Goal: Navigation & Orientation: Find specific page/section

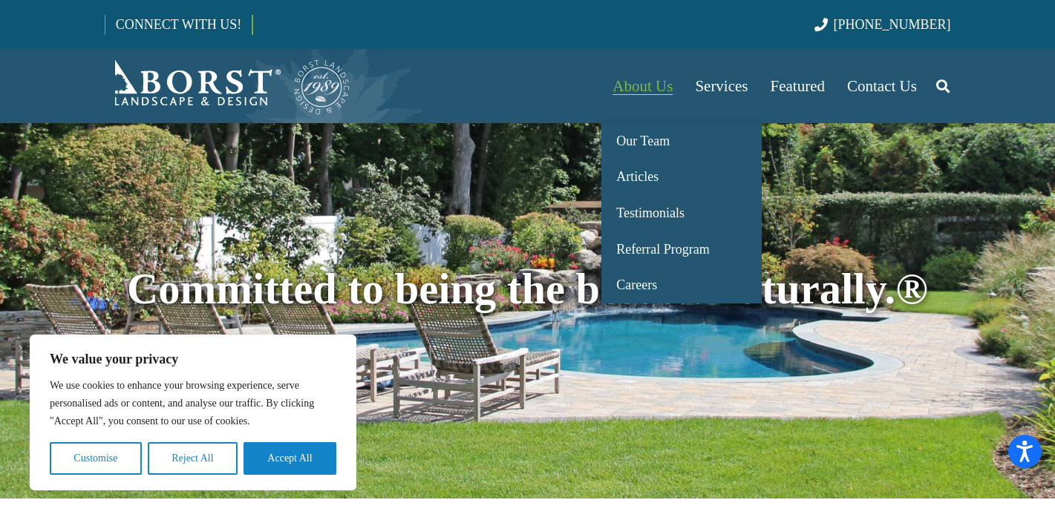
click at [621, 85] on span "About Us" at bounding box center [643, 86] width 60 height 18
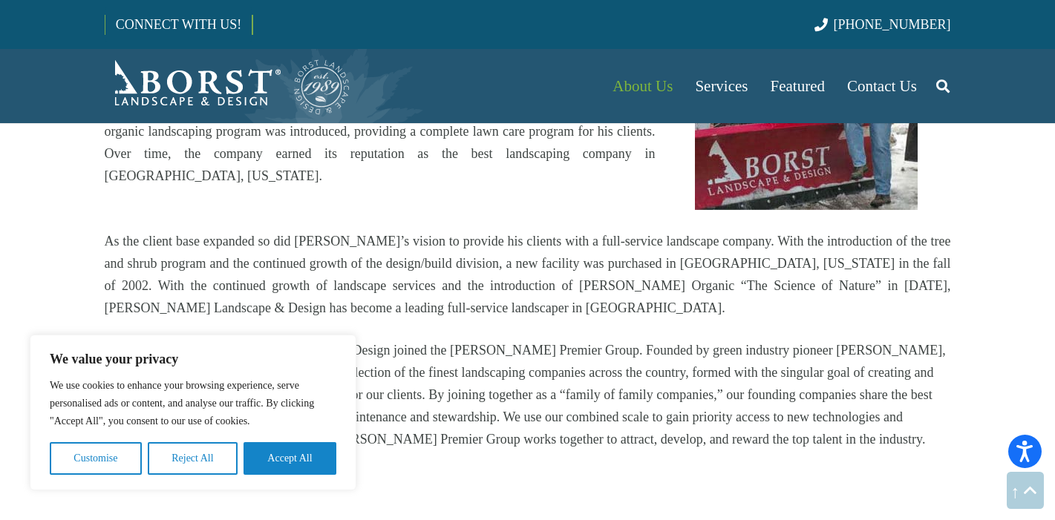
scroll to position [1299, 0]
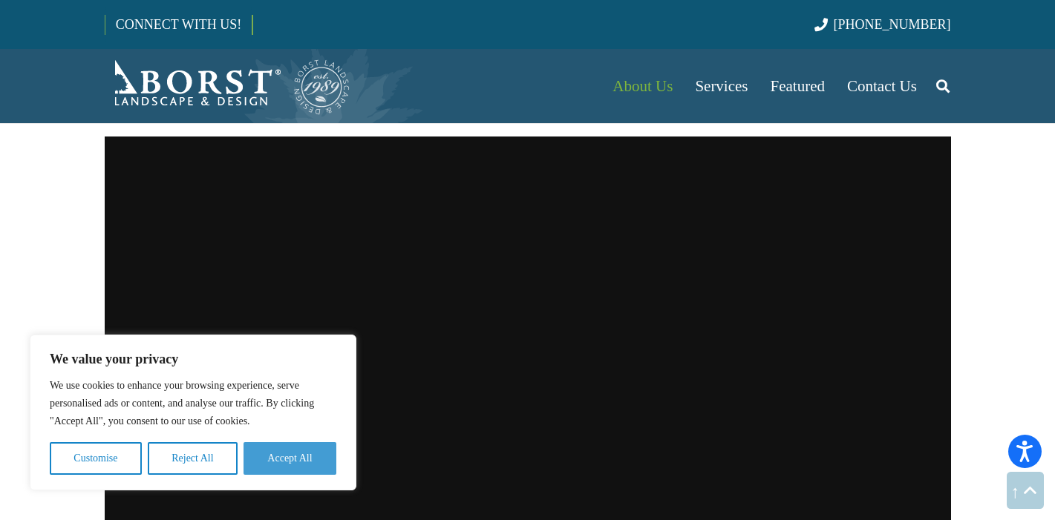
click at [293, 467] on button "Accept All" at bounding box center [290, 458] width 93 height 33
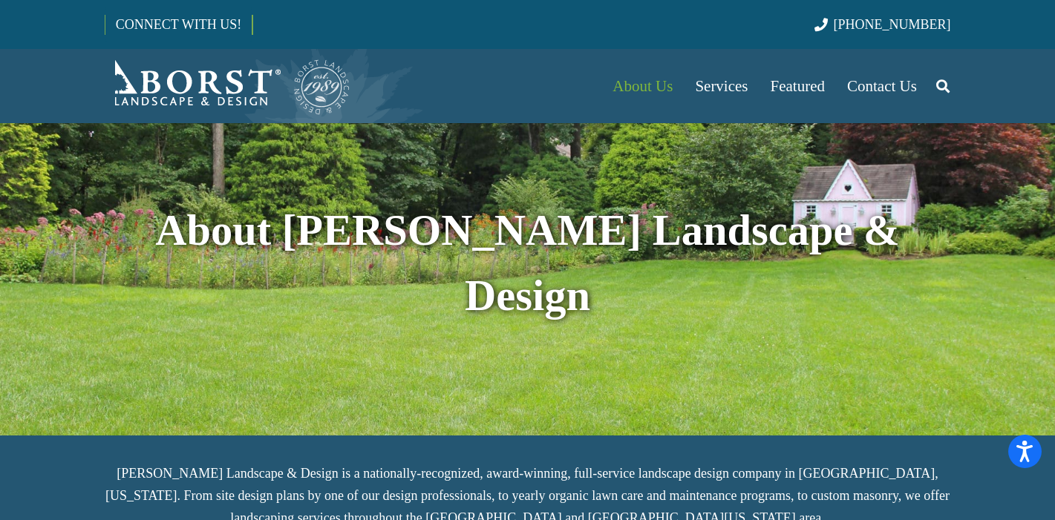
scroll to position [0, 0]
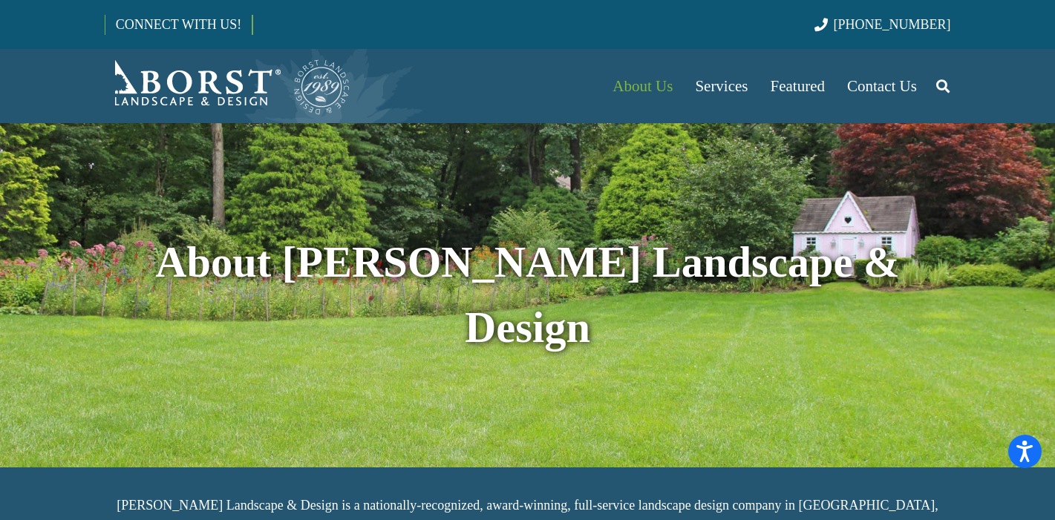
click at [212, 97] on img "Borst-Logo" at bounding box center [228, 85] width 246 height 59
